Goal: Task Accomplishment & Management: Manage account settings

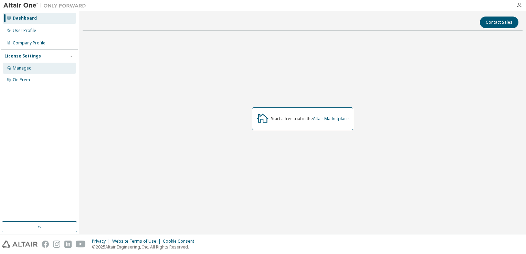
click at [49, 64] on div "Managed" at bounding box center [39, 68] width 73 height 11
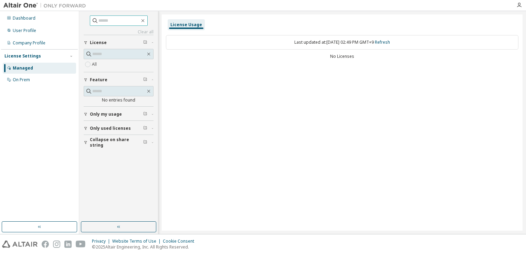
click at [121, 22] on input "text" at bounding box center [118, 20] width 41 height 7
type input "****"
click at [103, 90] on input "text" at bounding box center [118, 91] width 53 height 7
type input "*"
click at [146, 77] on icon "button" at bounding box center [145, 79] width 4 height 4
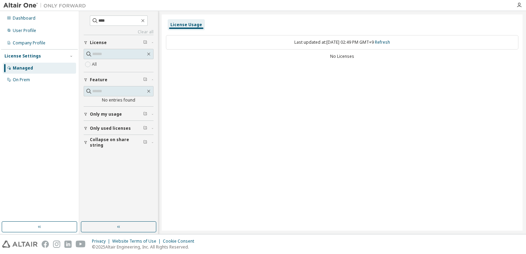
click at [96, 77] on span "Feature" at bounding box center [99, 80] width 18 height 6
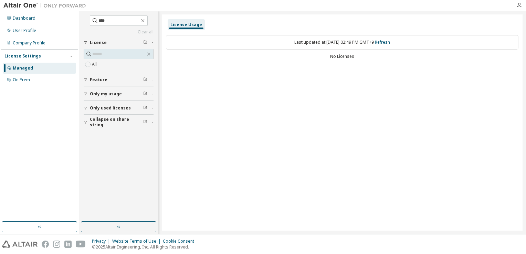
click at [214, 24] on div "License Usage" at bounding box center [342, 25] width 353 height 12
click at [30, 81] on div "On Prem" at bounding box center [39, 79] width 73 height 11
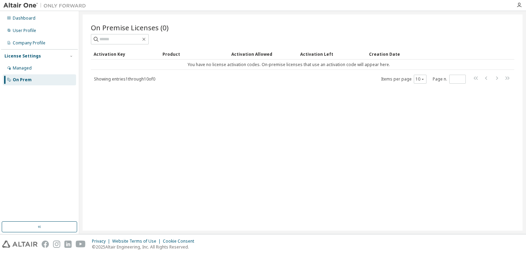
click at [108, 54] on div "Activation Key" at bounding box center [125, 54] width 63 height 11
click at [64, 67] on div "Managed" at bounding box center [39, 68] width 73 height 11
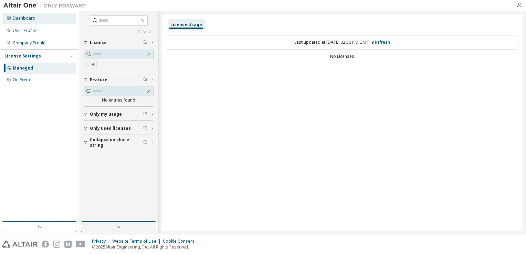
click at [37, 14] on div "Dashboard" at bounding box center [39, 18] width 73 height 11
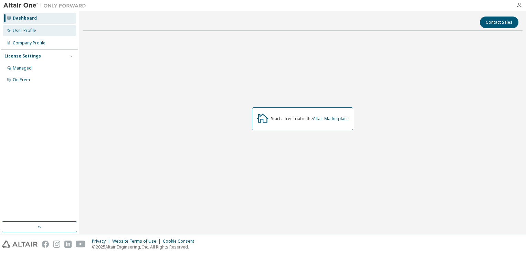
click at [46, 35] on div "User Profile" at bounding box center [39, 30] width 73 height 11
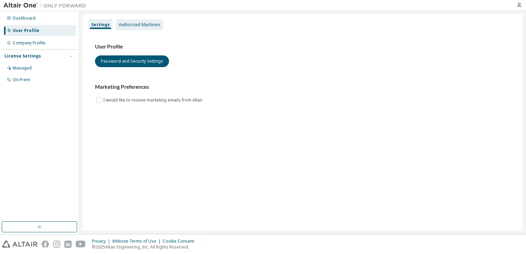
click at [143, 23] on div "Authorized Machines" at bounding box center [140, 25] width 42 height 6
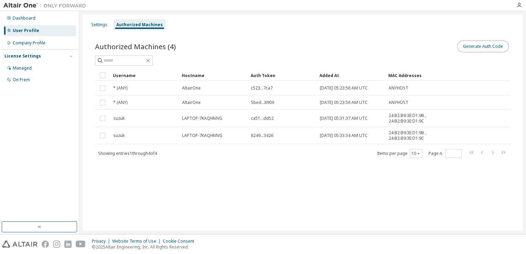
click at [480, 49] on button "Generate Auth Code" at bounding box center [483, 47] width 52 height 12
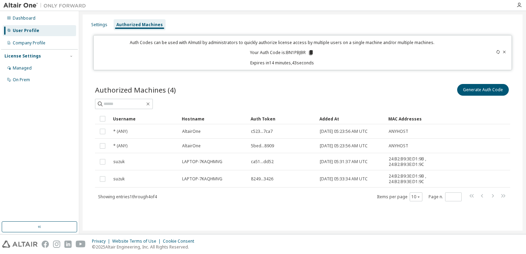
click at [312, 54] on icon at bounding box center [311, 52] width 4 height 5
click at [361, 83] on div "Generate Auth Code" at bounding box center [407, 90] width 208 height 14
